Goal: Task Accomplishment & Management: Use online tool/utility

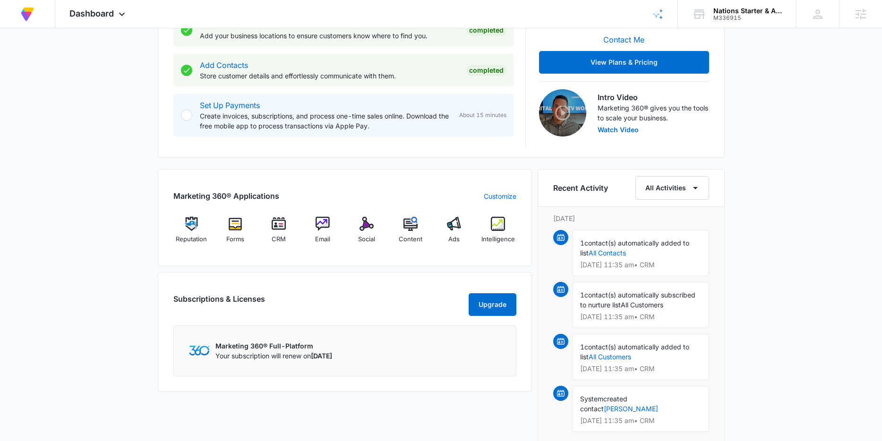
scroll to position [222, 0]
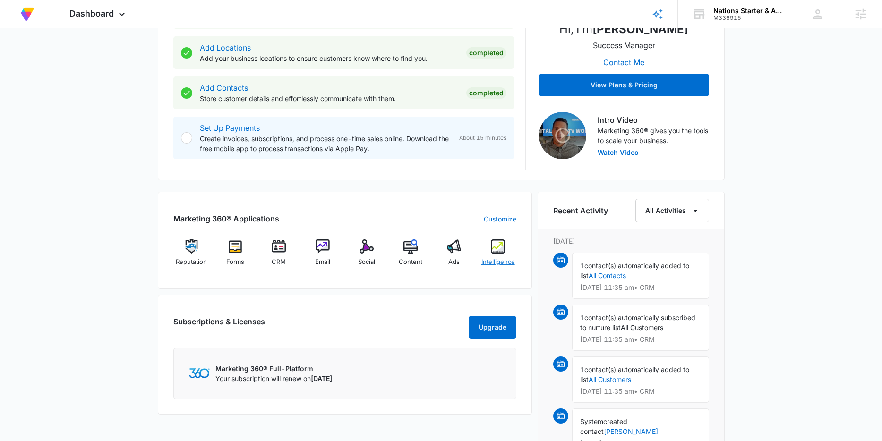
click at [493, 249] on img at bounding box center [498, 246] width 14 height 14
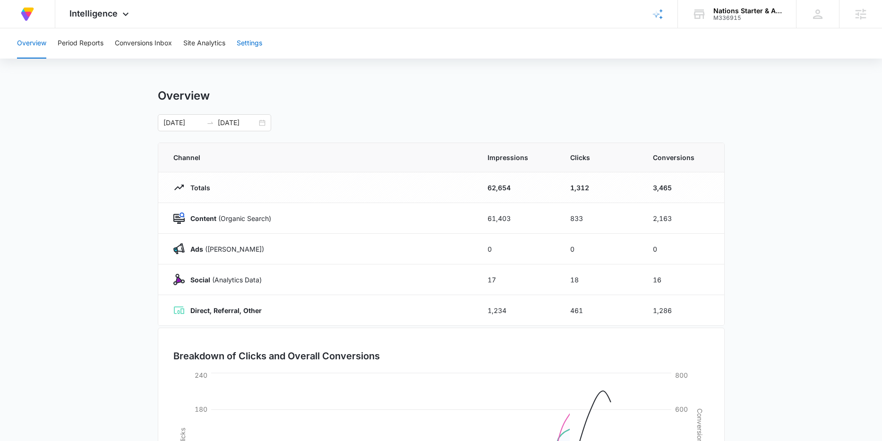
click at [251, 50] on button "Settings" at bounding box center [250, 43] width 26 height 30
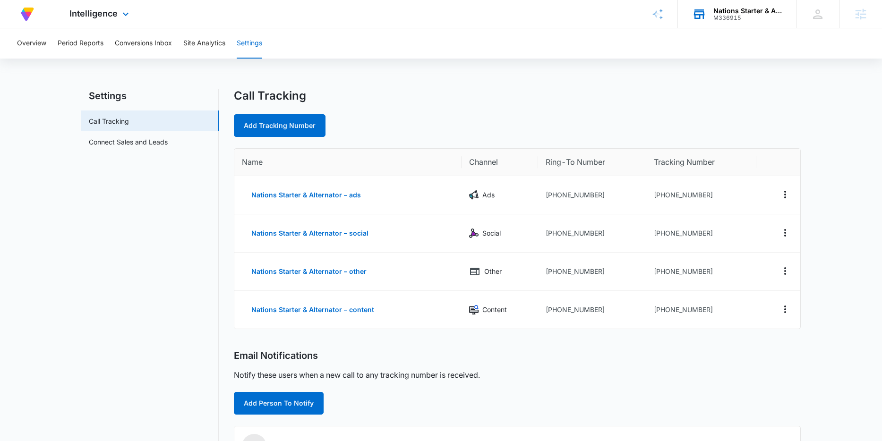
click at [778, 15] on div "M336915" at bounding box center [747, 18] width 69 height 7
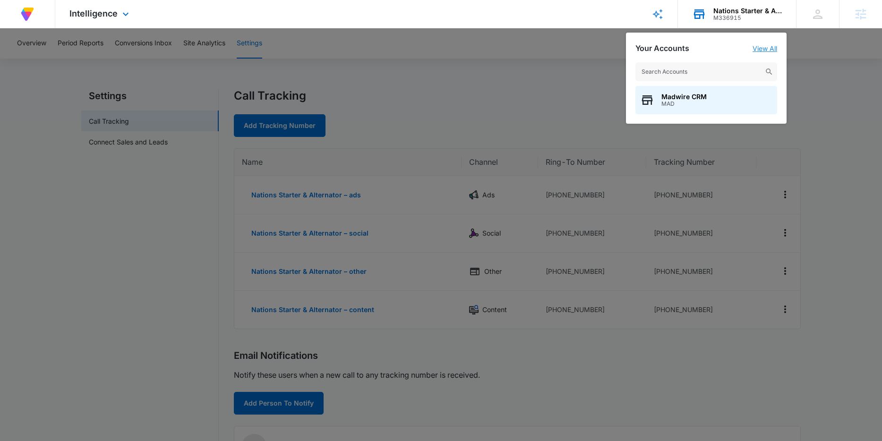
click at [765, 48] on link "View All" at bounding box center [764, 48] width 25 height 8
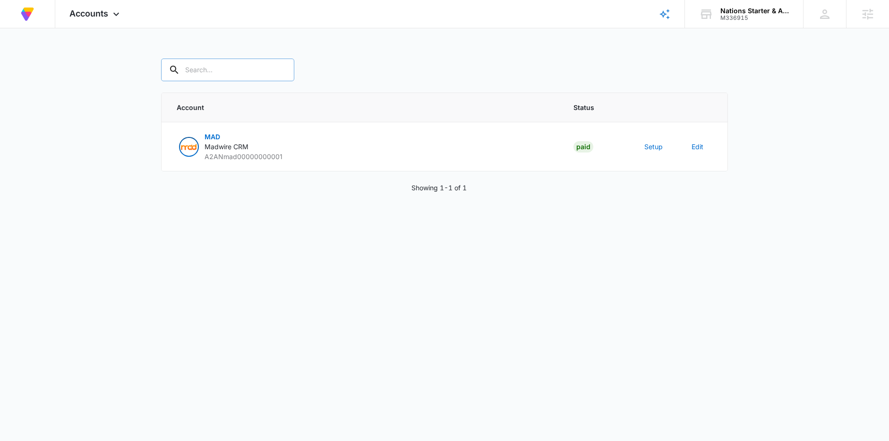
click at [236, 70] on input "text" at bounding box center [227, 70] width 133 height 23
paste input "Having to go through and de"
type input "Having to go through and de"
paste input "M336915"
type input "M336915"
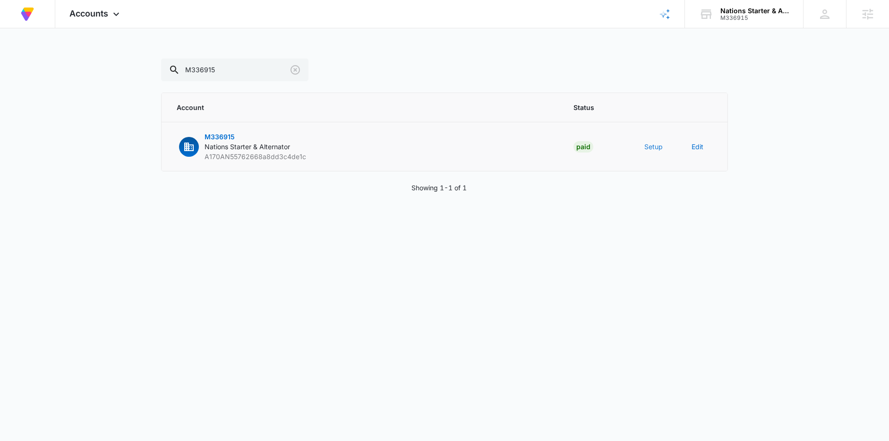
click at [648, 148] on button "Setup" at bounding box center [653, 147] width 18 height 10
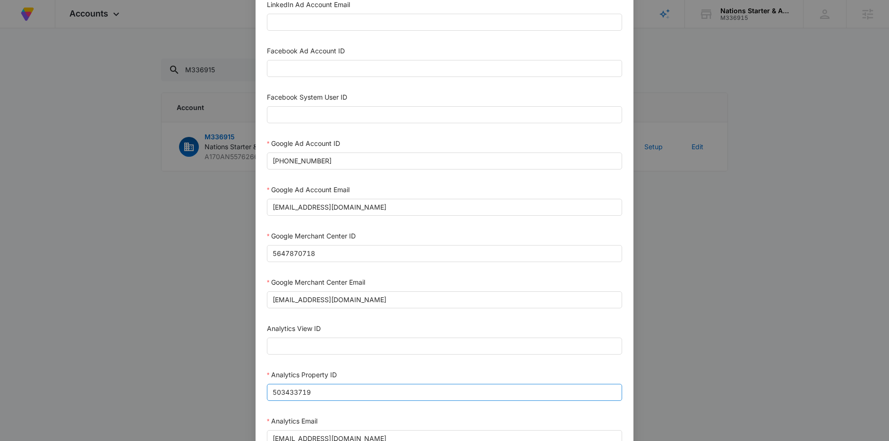
scroll to position [179, 0]
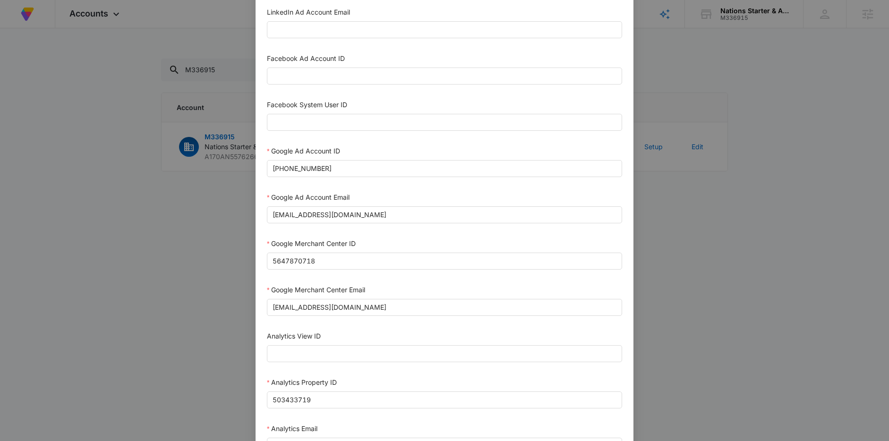
click at [703, 234] on div "Setup Account Bing Ad Account ID Bing Ad Account Email LinkedIn Ad Account ID L…" at bounding box center [444, 220] width 889 height 441
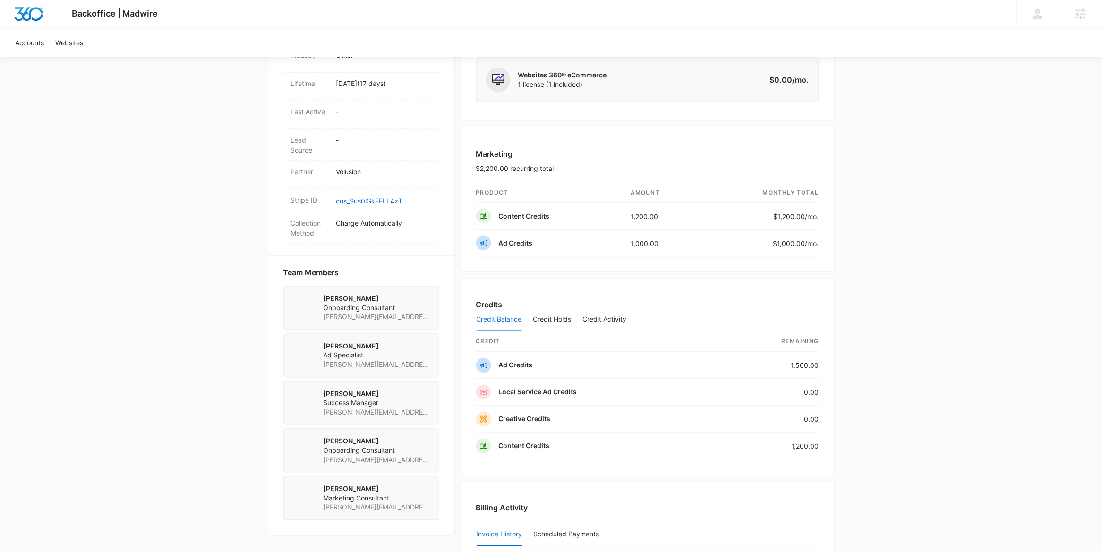
scroll to position [548, 0]
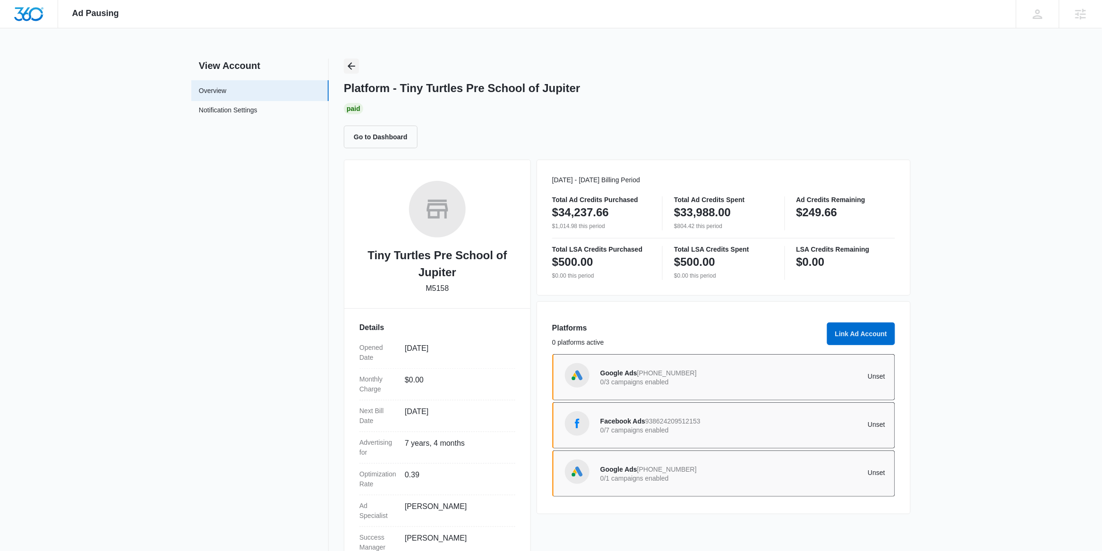
click at [350, 68] on icon "Back" at bounding box center [352, 66] width 8 height 8
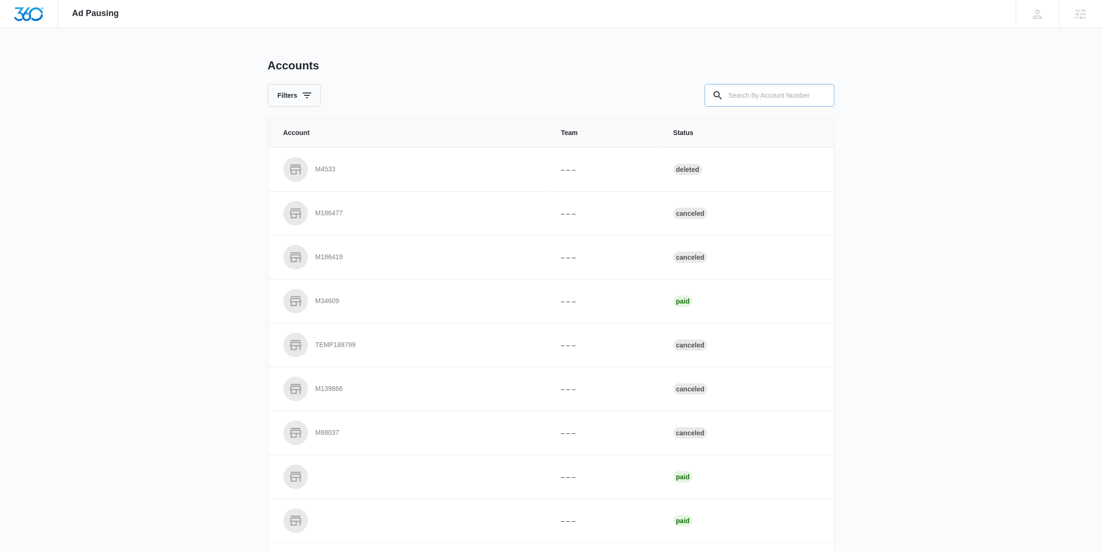
click at [741, 93] on input "text" at bounding box center [770, 95] width 130 height 23
paste input "M336915"
type input "M336915"
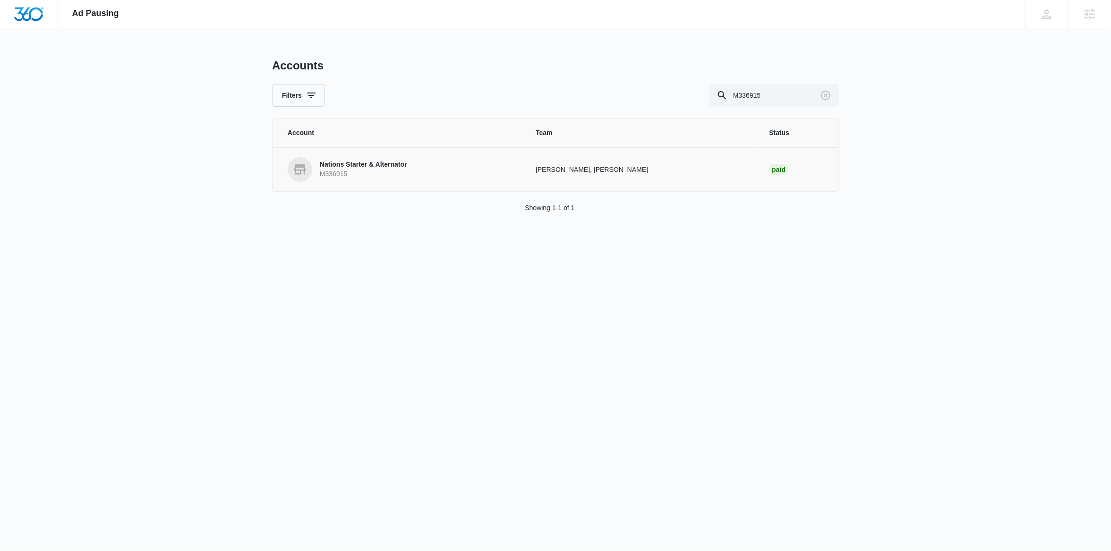
click at [368, 173] on p "M336915" at bounding box center [363, 174] width 87 height 9
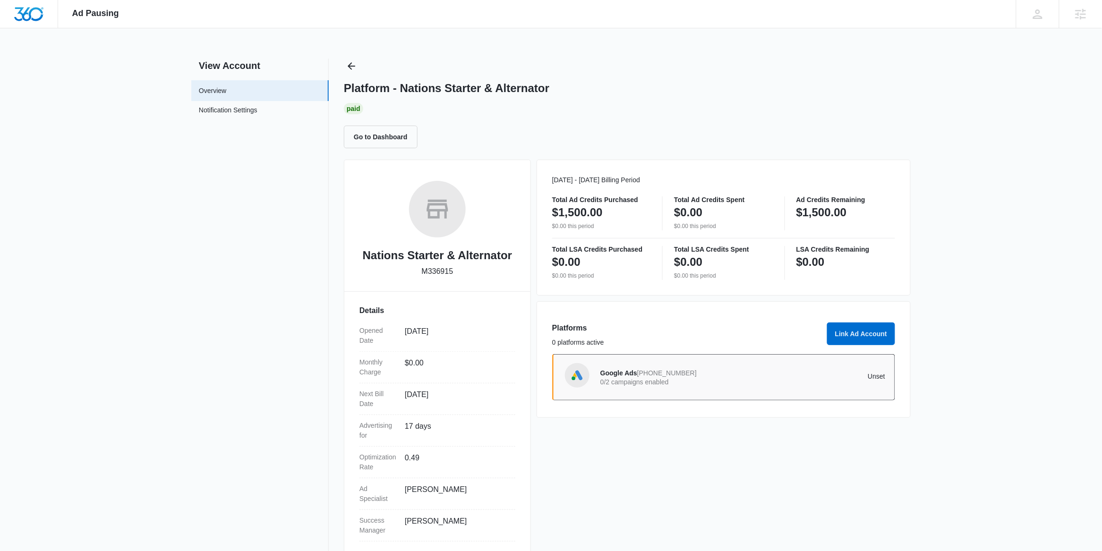
click at [649, 365] on div "Google Ads 203-422-6115 0/2 campaigns enabled Unset" at bounding box center [742, 377] width 285 height 26
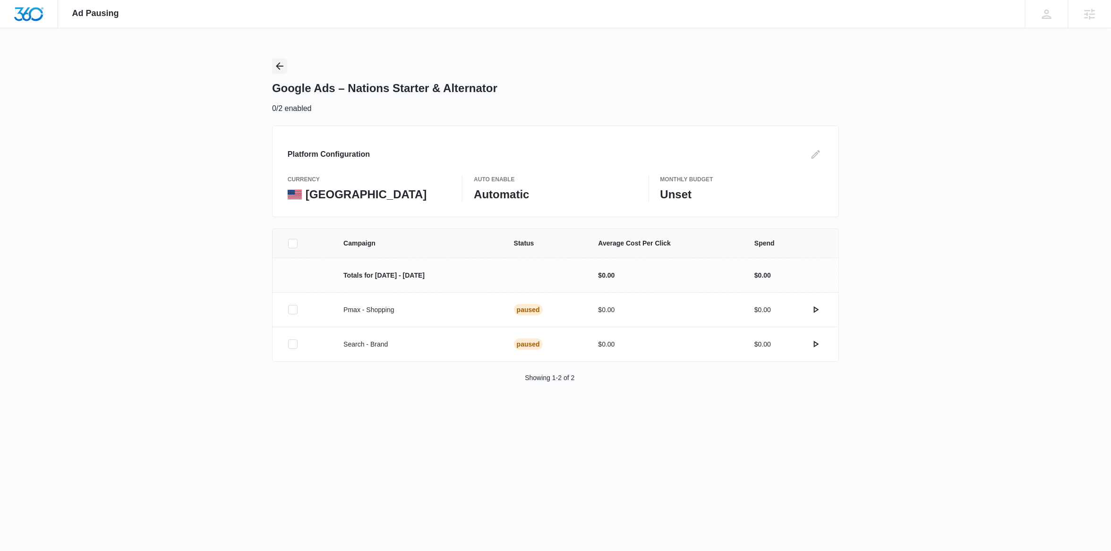
click at [279, 68] on icon "Back" at bounding box center [280, 66] width 8 height 8
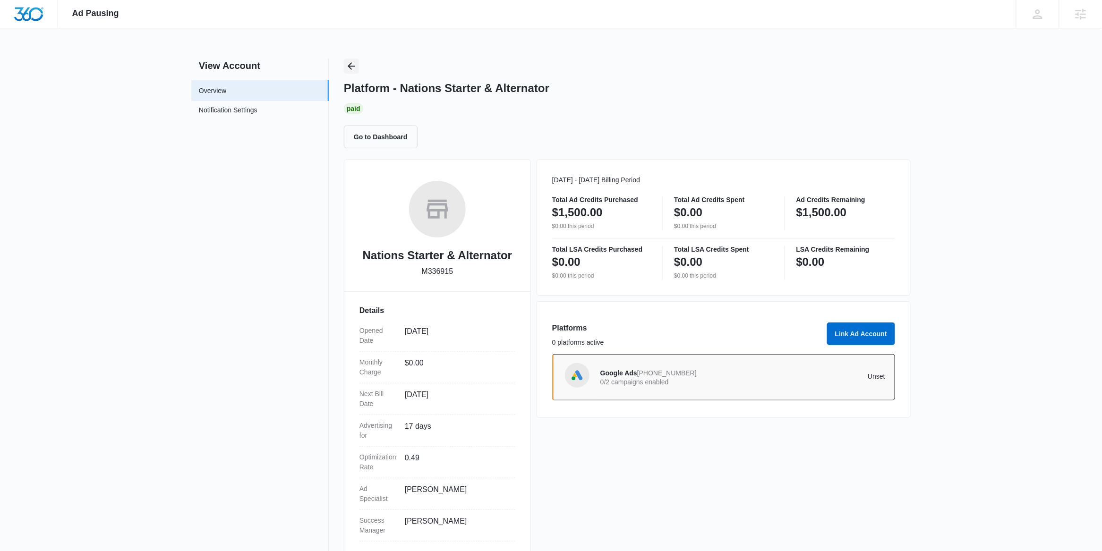
click at [351, 70] on icon "Back" at bounding box center [351, 65] width 11 height 11
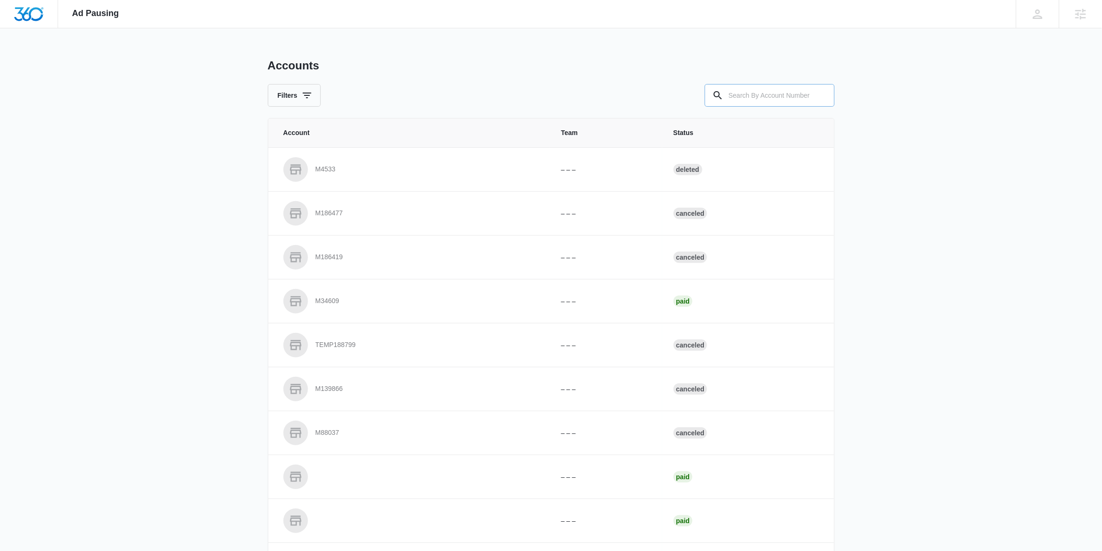
click at [741, 96] on input "text" at bounding box center [770, 95] width 130 height 23
paste input "M336915"
type input "M336915"
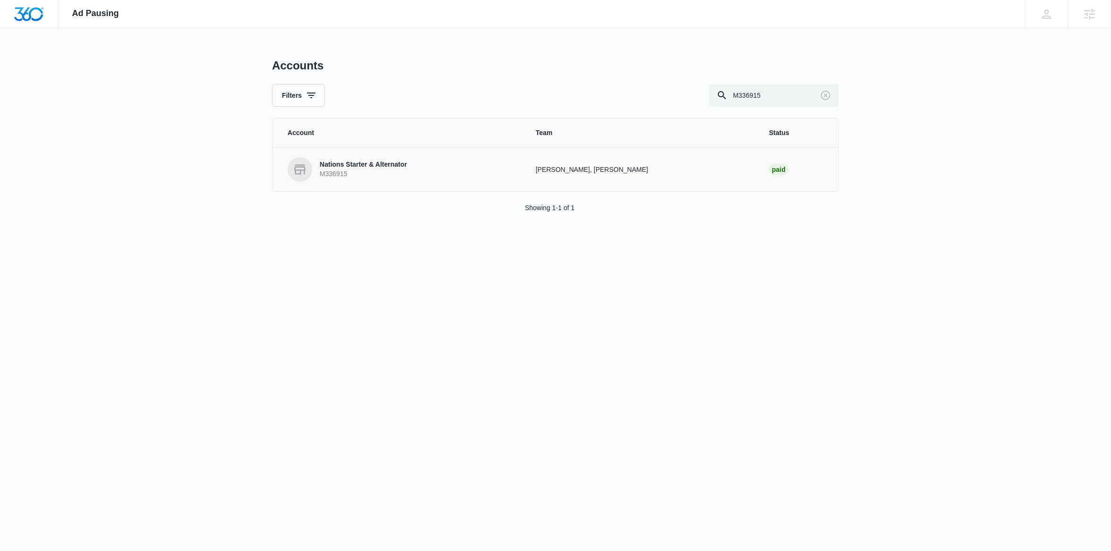
click at [336, 173] on p "M336915" at bounding box center [363, 174] width 87 height 9
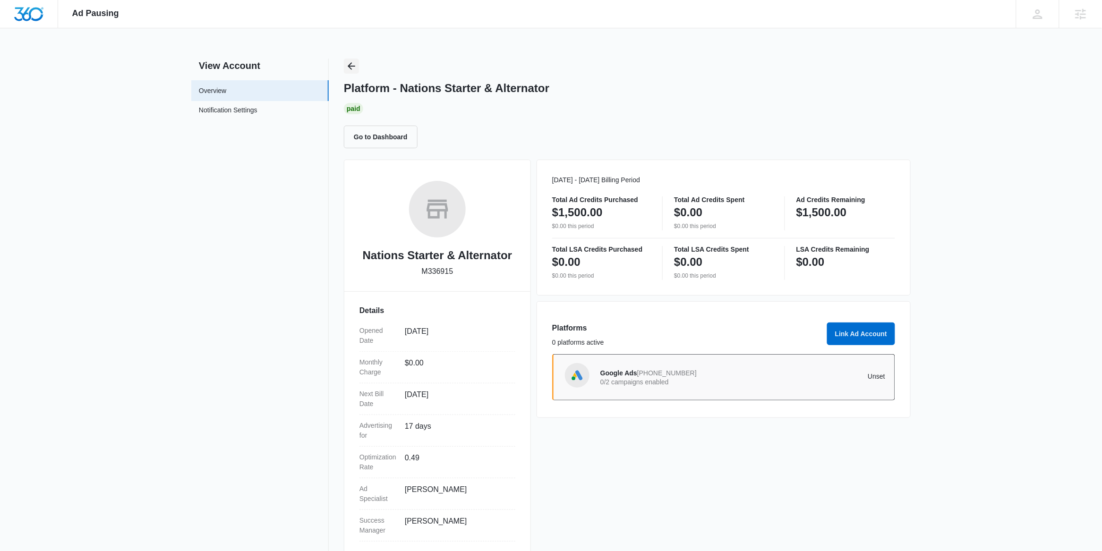
click at [350, 63] on icon "Back" at bounding box center [351, 65] width 11 height 11
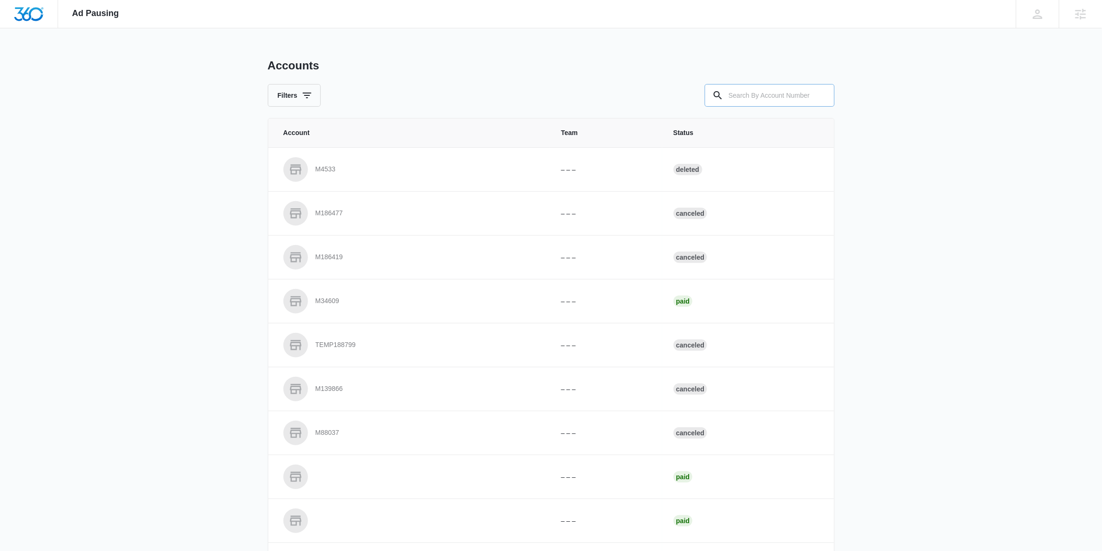
click at [779, 103] on input "text" at bounding box center [770, 95] width 130 height 23
paste input "M331043"
type input "M331043"
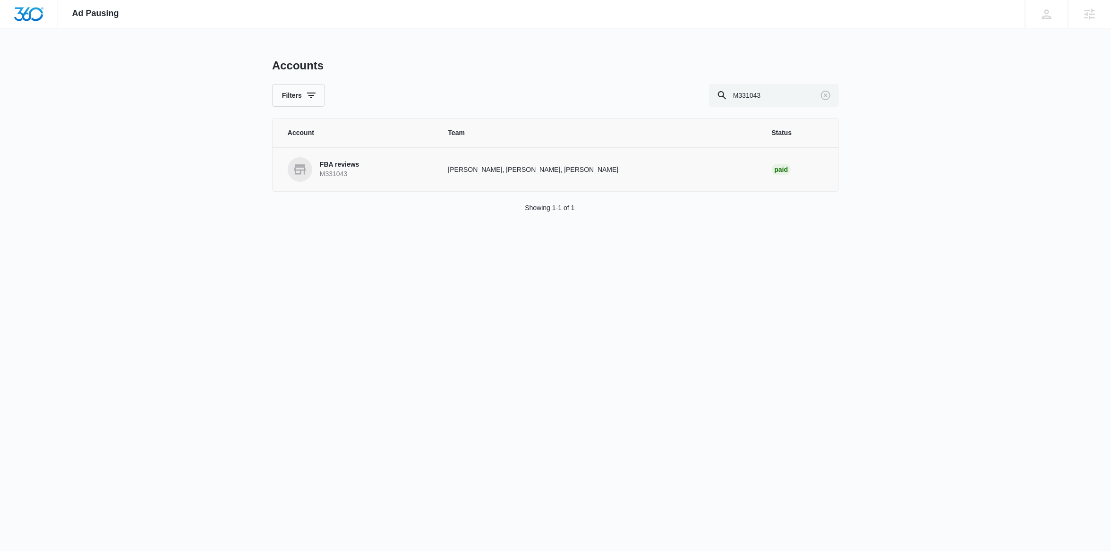
click at [340, 170] on p "M331043" at bounding box center [340, 174] width 40 height 9
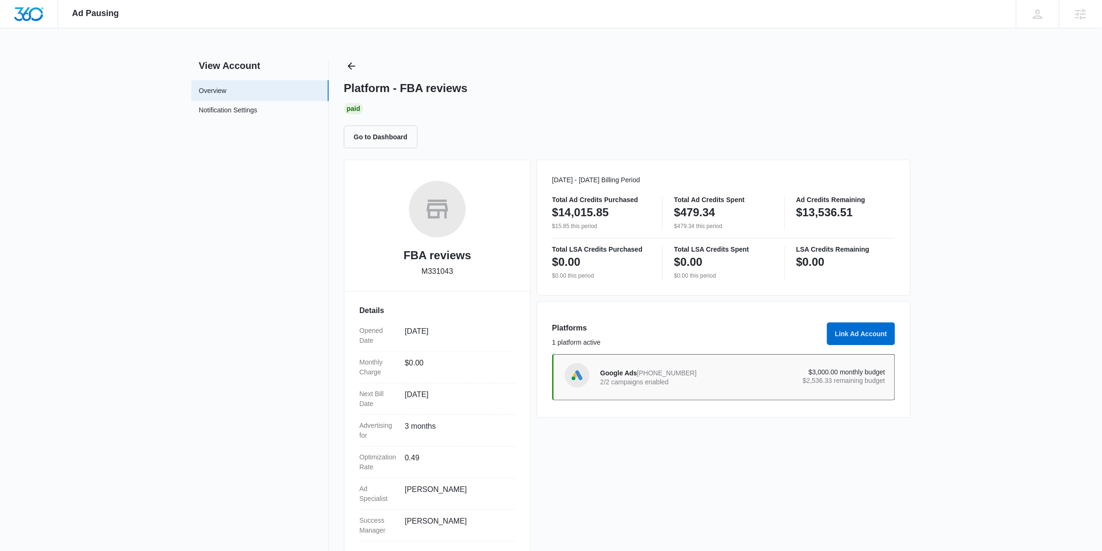
click at [641, 365] on div "Google Ads 308-419-5788 2/2 campaigns enabled $3,000.00 monthly budget $2,536.3…" at bounding box center [742, 377] width 285 height 26
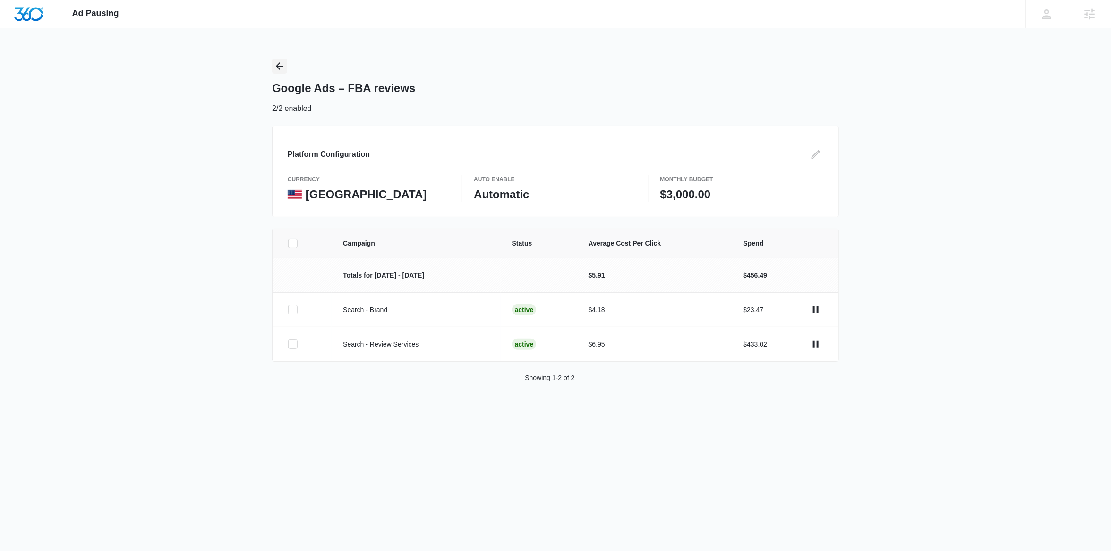
click at [277, 65] on icon "Back" at bounding box center [280, 66] width 8 height 8
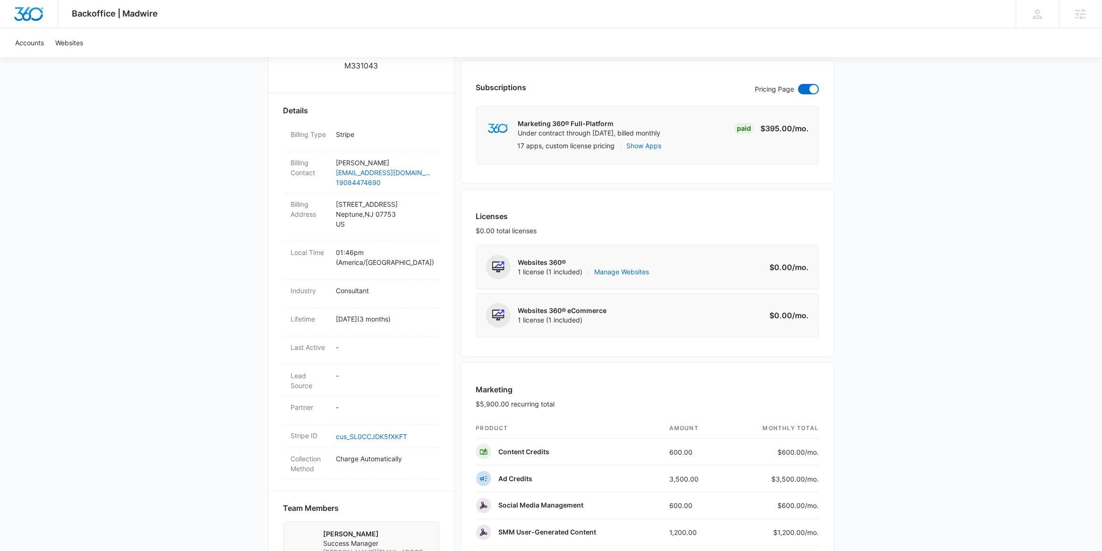
scroll to position [204, 0]
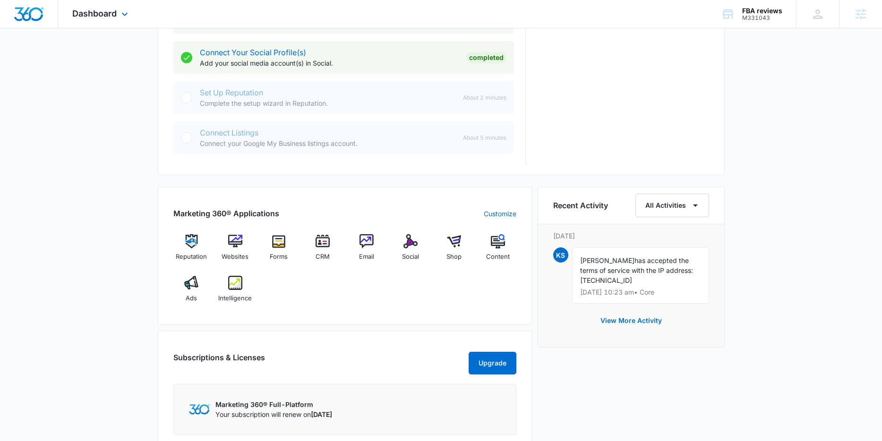
scroll to position [432, 0]
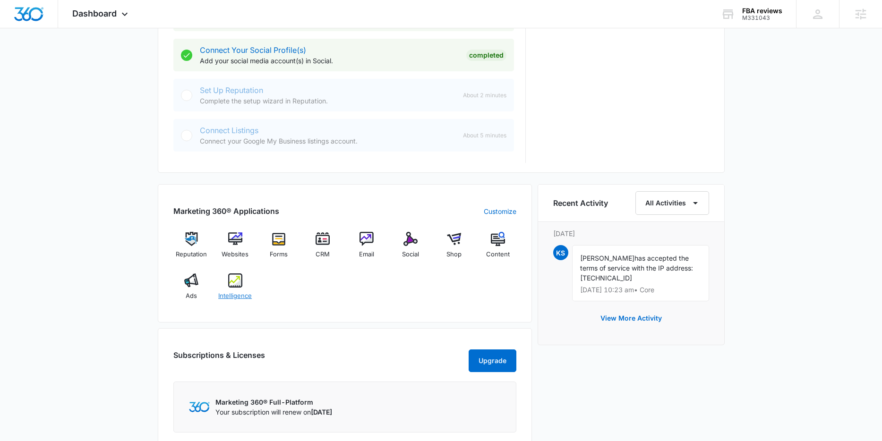
click at [237, 286] on img at bounding box center [235, 281] width 14 height 14
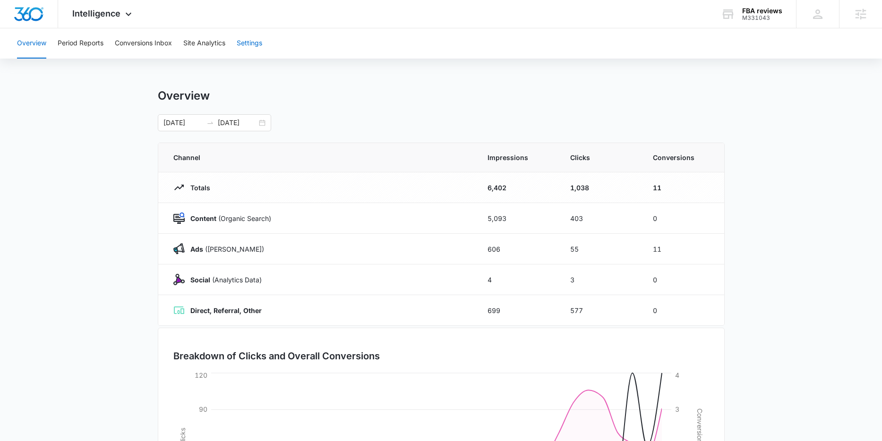
click at [257, 48] on button "Settings" at bounding box center [250, 43] width 26 height 30
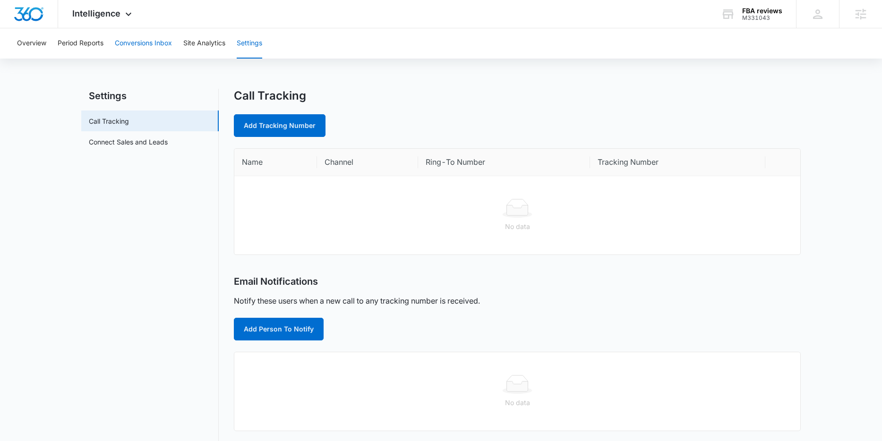
click at [160, 47] on button "Conversions Inbox" at bounding box center [143, 43] width 57 height 30
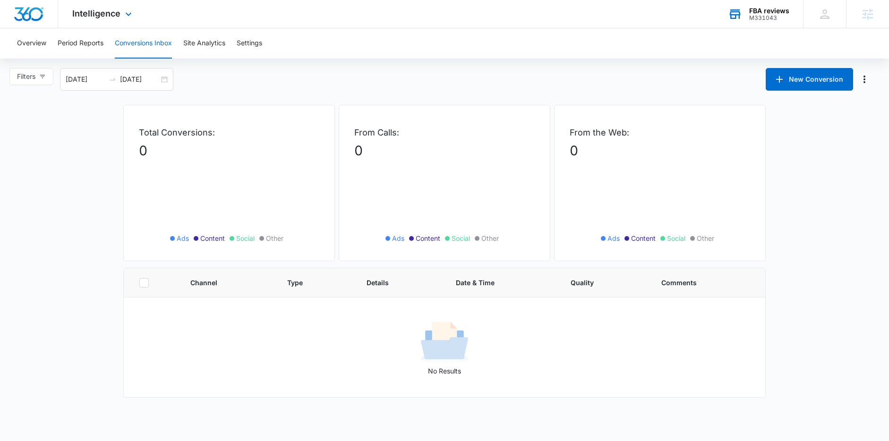
click at [775, 21] on div "FBA reviews M331043 Your Accounts View All" at bounding box center [758, 14] width 89 height 28
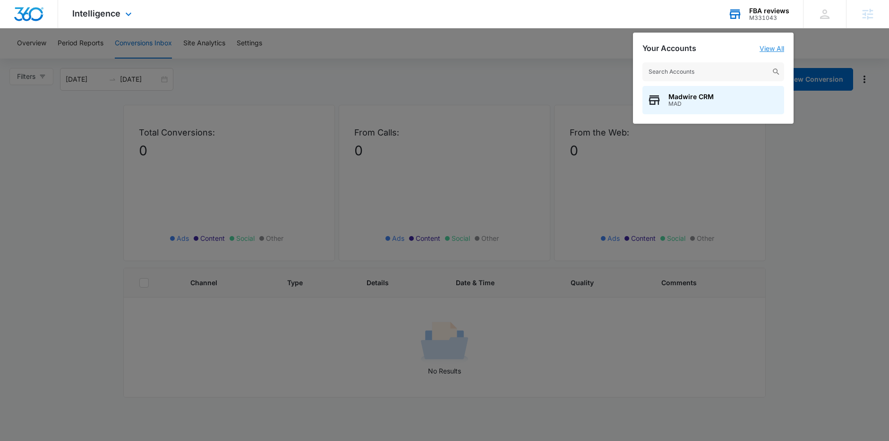
click at [777, 49] on link "View All" at bounding box center [772, 48] width 25 height 8
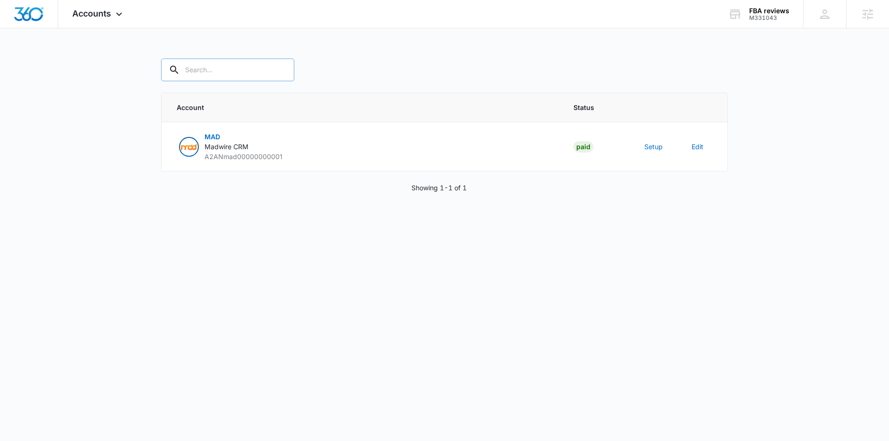
click at [274, 68] on div at bounding box center [281, 70] width 15 height 23
click at [217, 71] on input "text" at bounding box center [227, 70] width 133 height 23
paste input "M331043"
type input "M331043"
click at [658, 150] on button "Setup" at bounding box center [653, 147] width 18 height 10
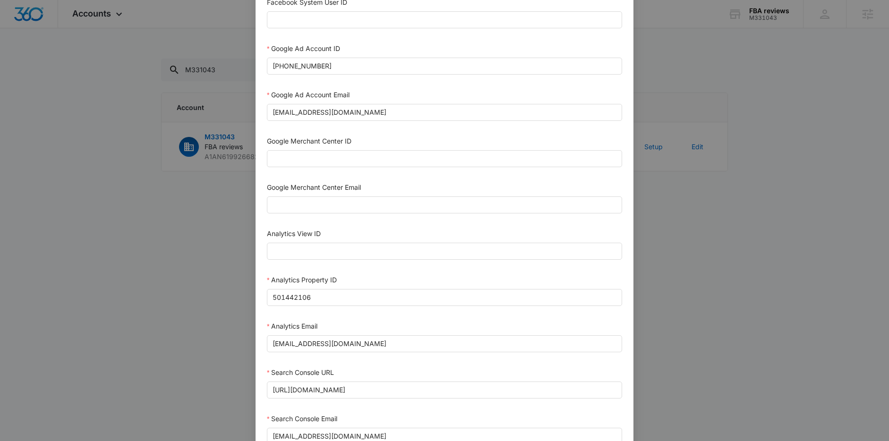
scroll to position [401, 0]
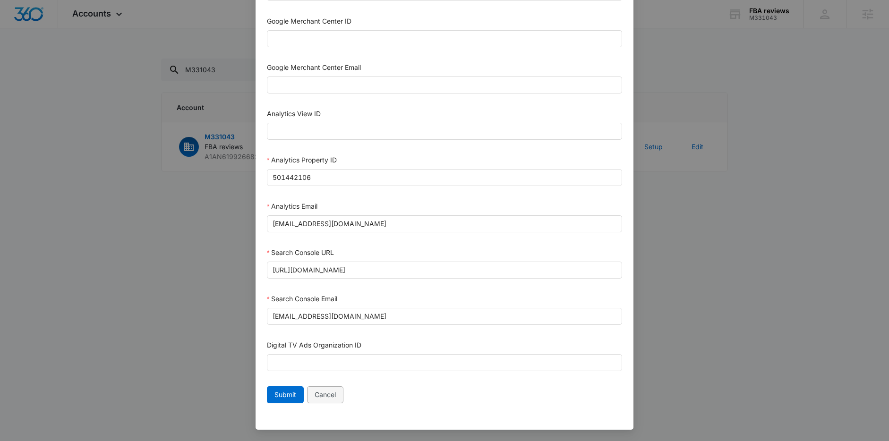
click at [333, 388] on button "Cancel" at bounding box center [325, 394] width 36 height 17
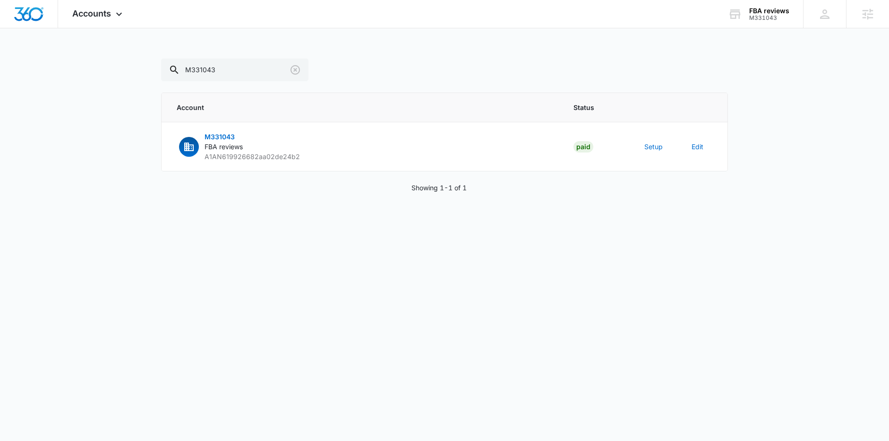
scroll to position [392, 0]
